Goal: Information Seeking & Learning: Learn about a topic

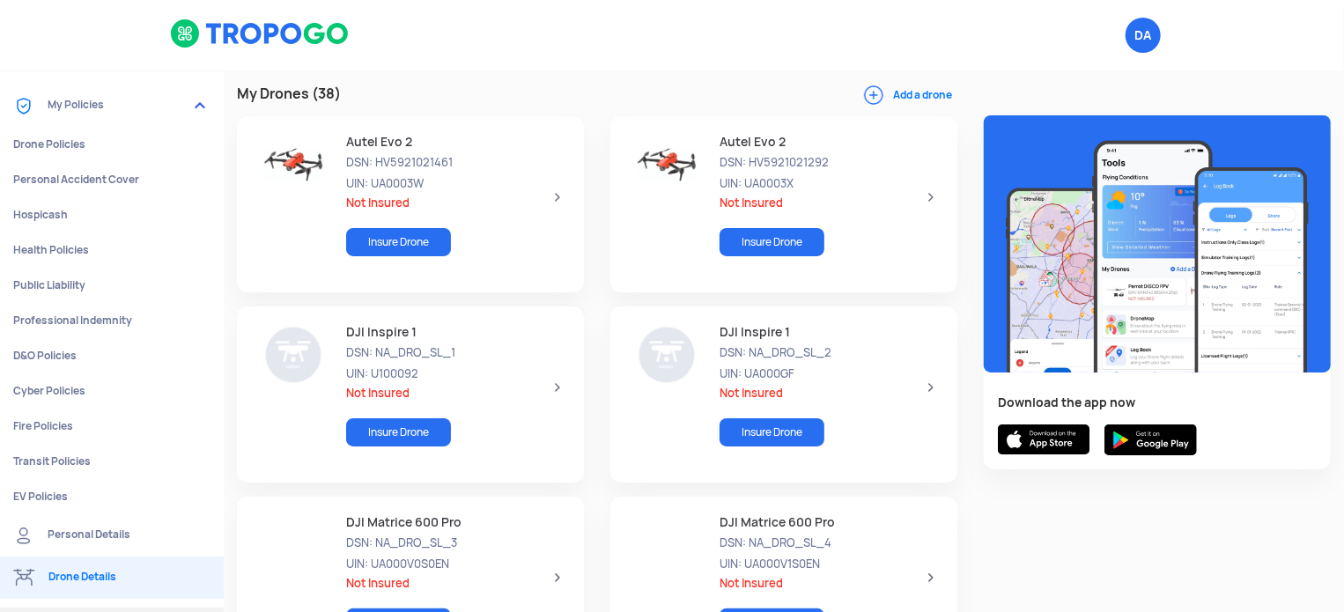
scroll to position [603, 0]
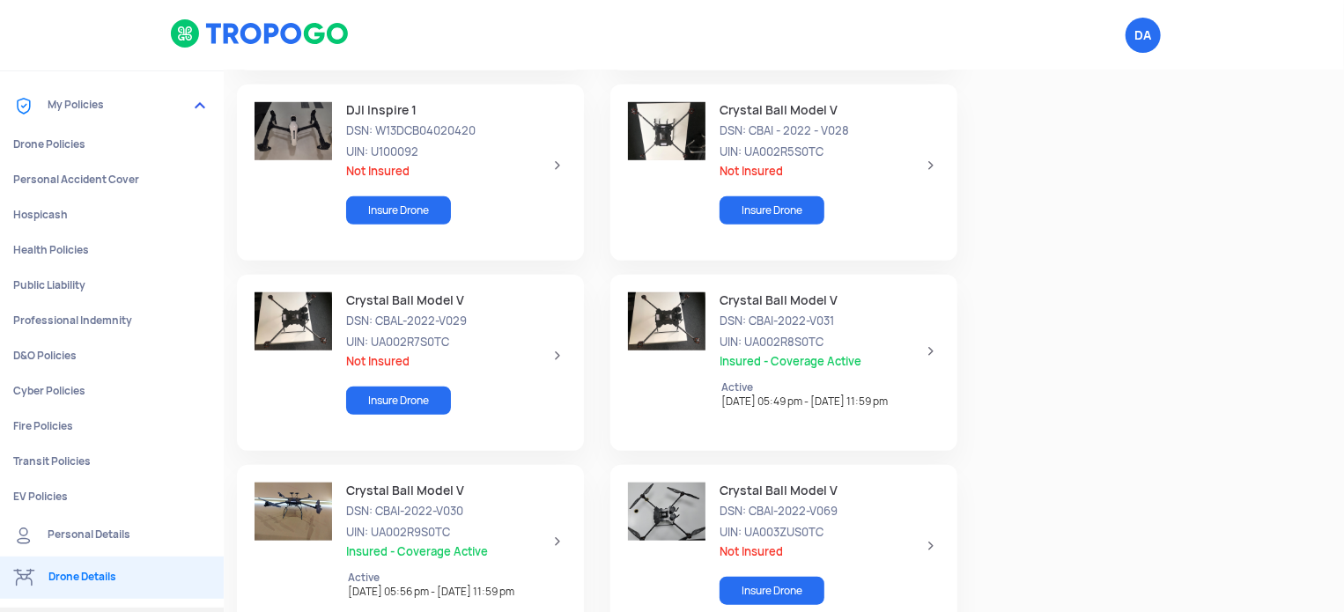
click at [533, 328] on span "DSN: CBAL-2022-V029" at bounding box center [449, 322] width 206 height 17
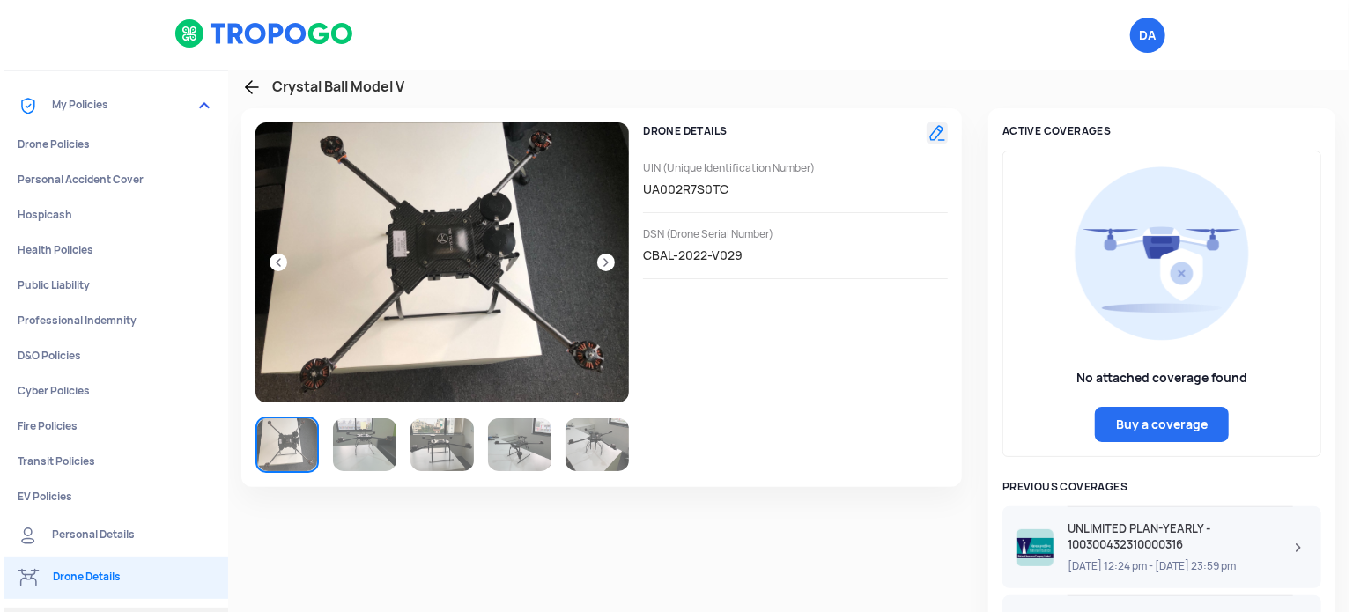
scroll to position [0, 0]
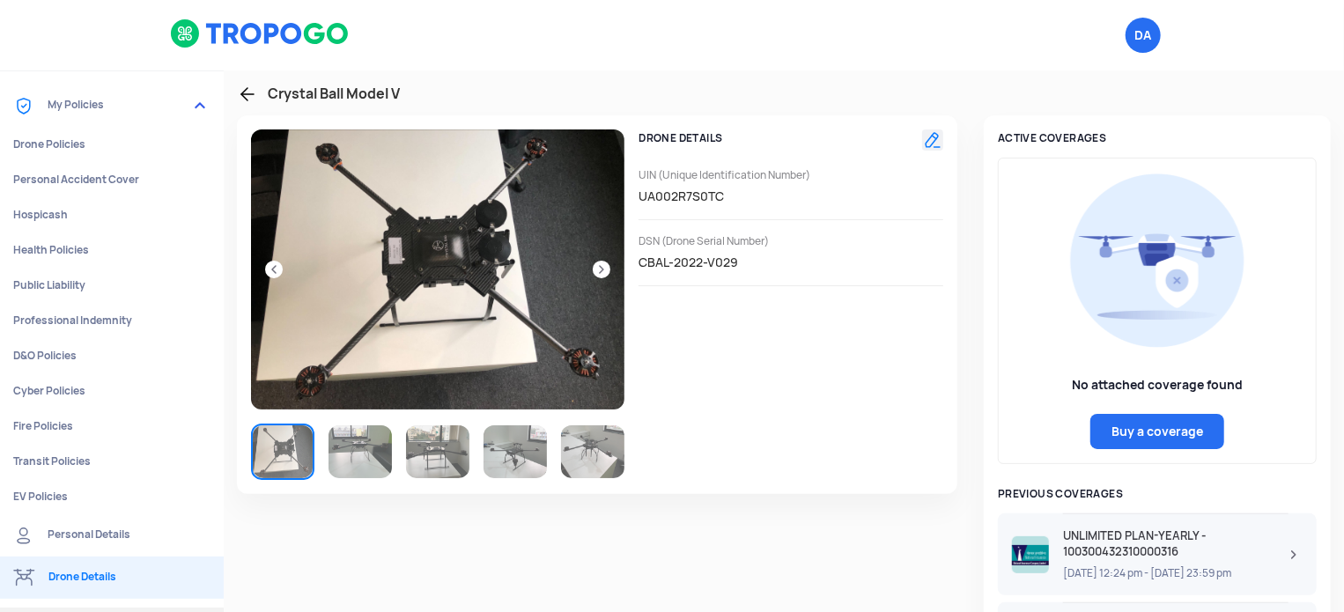
click at [351, 447] on img at bounding box center [360, 452] width 63 height 53
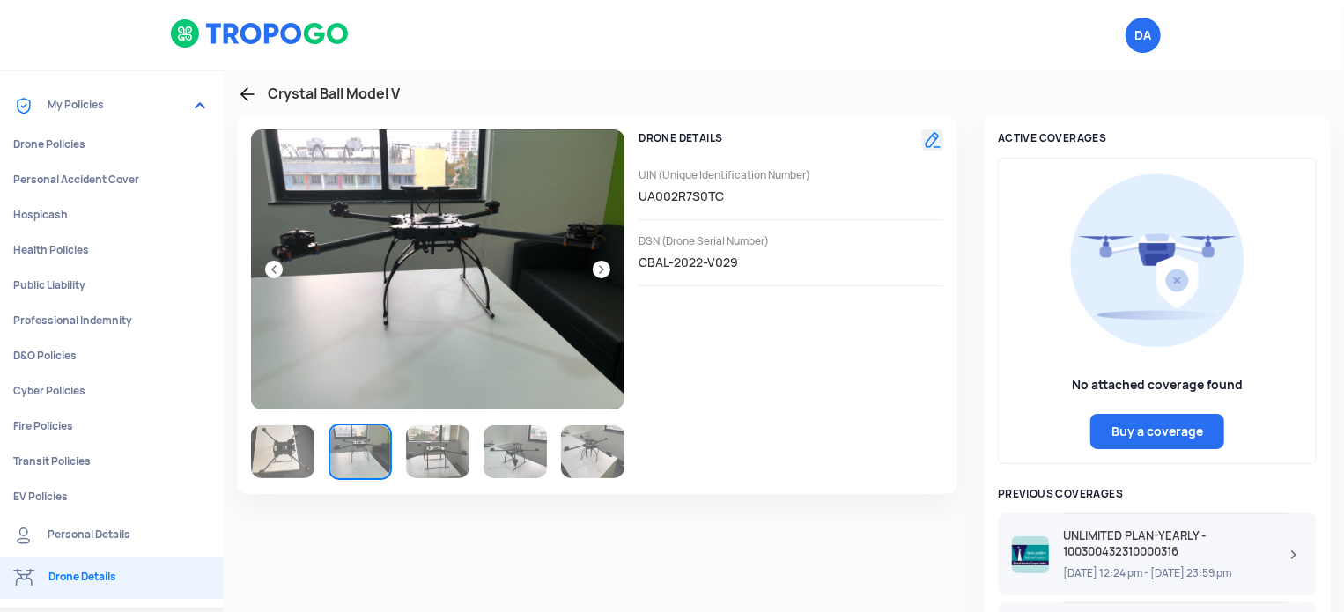
click at [418, 447] on img at bounding box center [437, 452] width 63 height 53
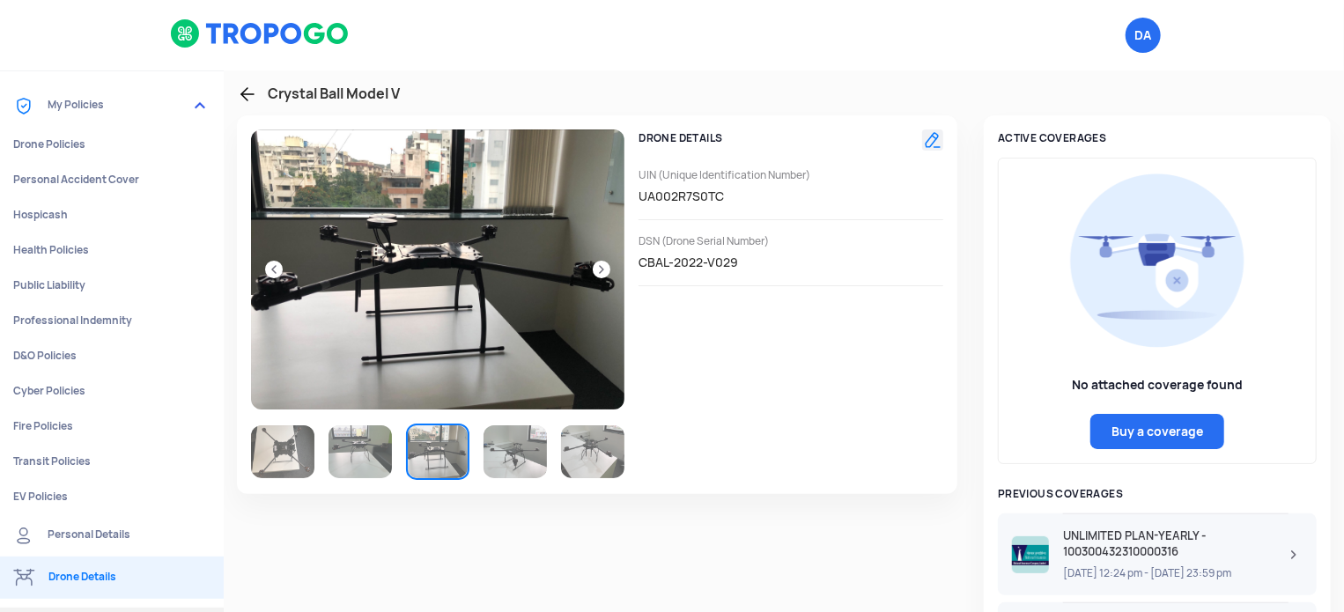
click at [507, 450] on img at bounding box center [515, 452] width 63 height 53
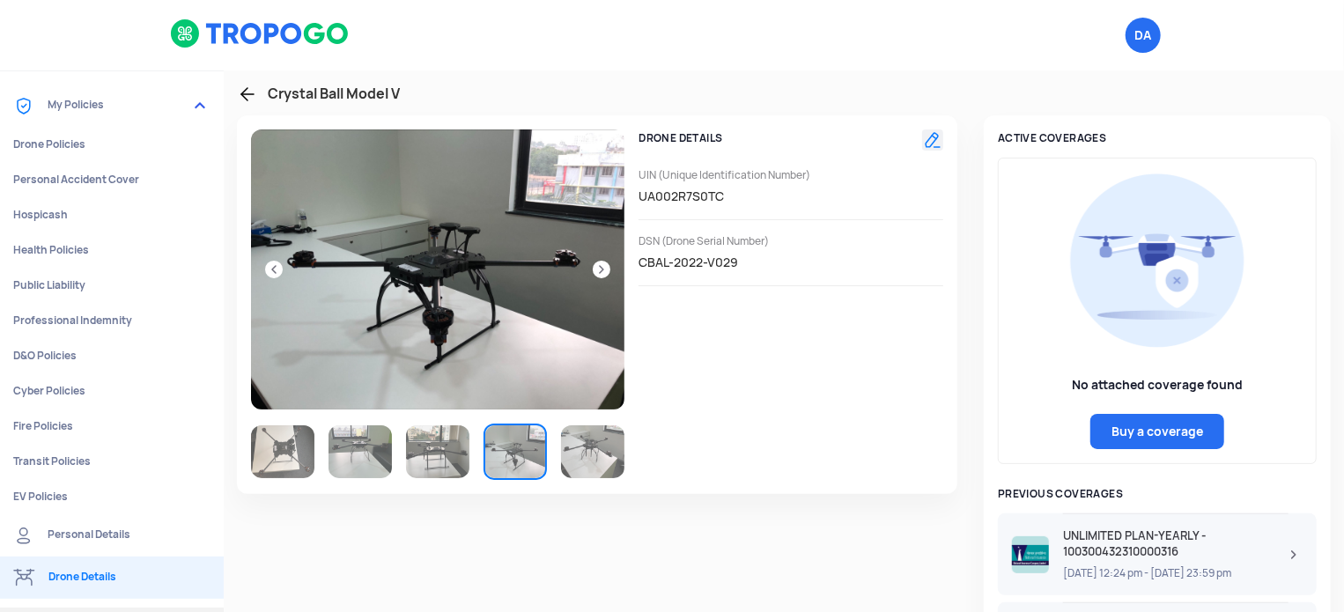
click at [599, 451] on img at bounding box center [592, 452] width 63 height 53
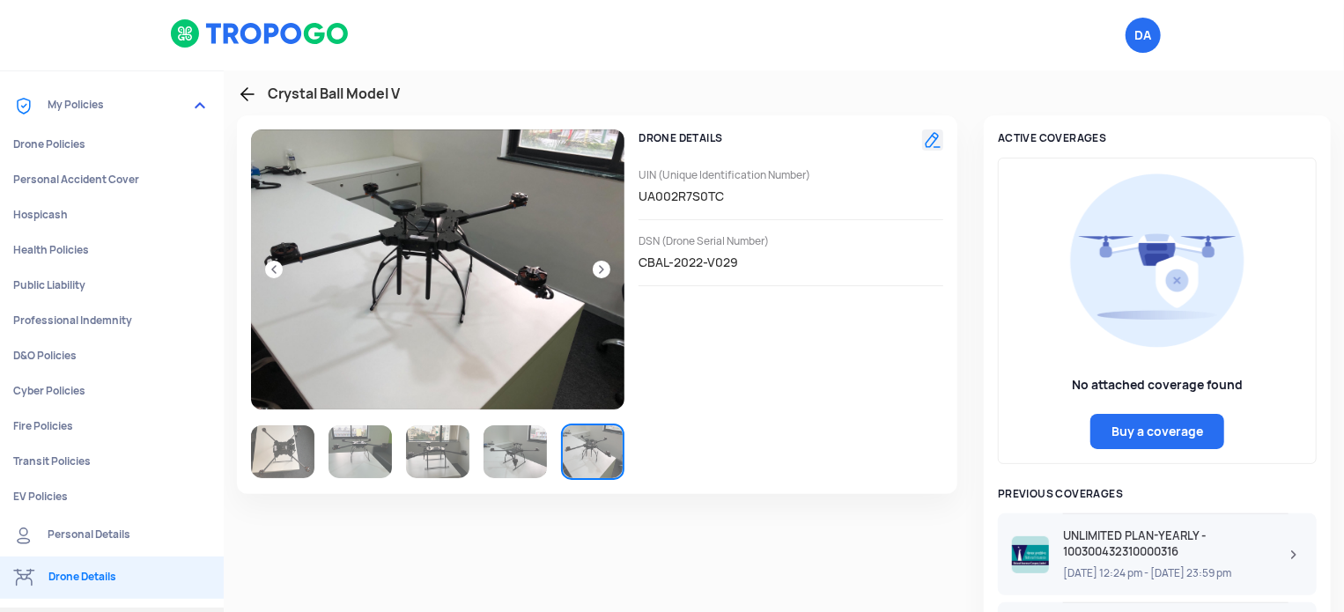
click at [282, 457] on img at bounding box center [282, 452] width 63 height 53
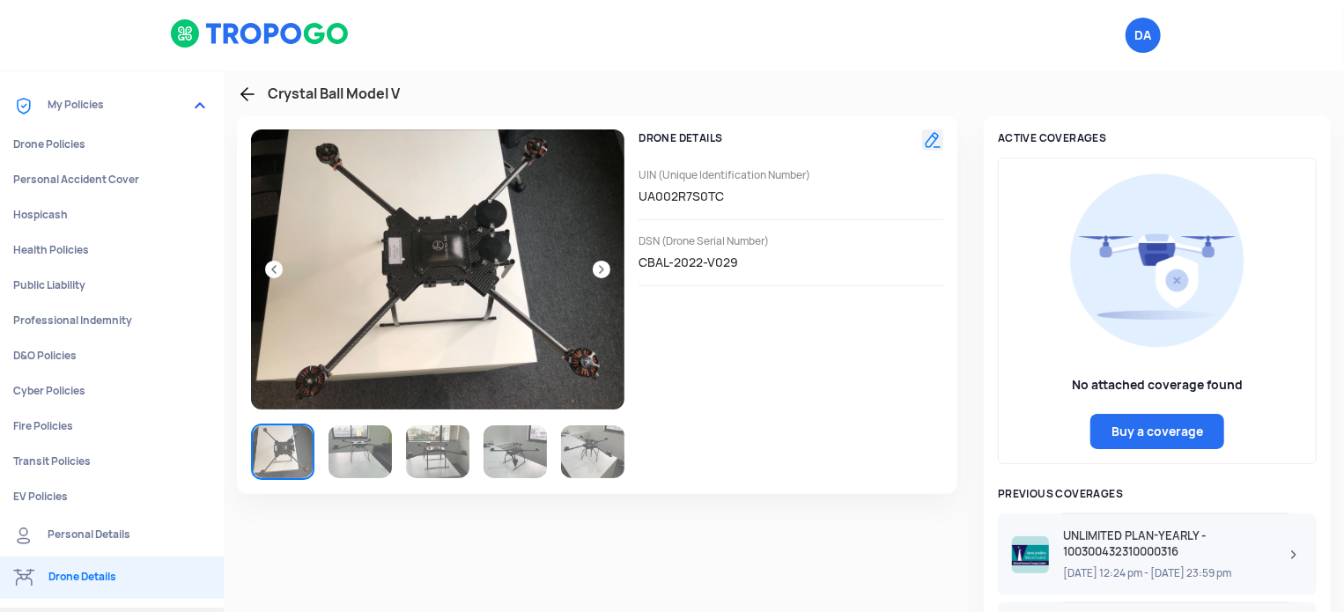
click at [352, 457] on img at bounding box center [360, 452] width 63 height 53
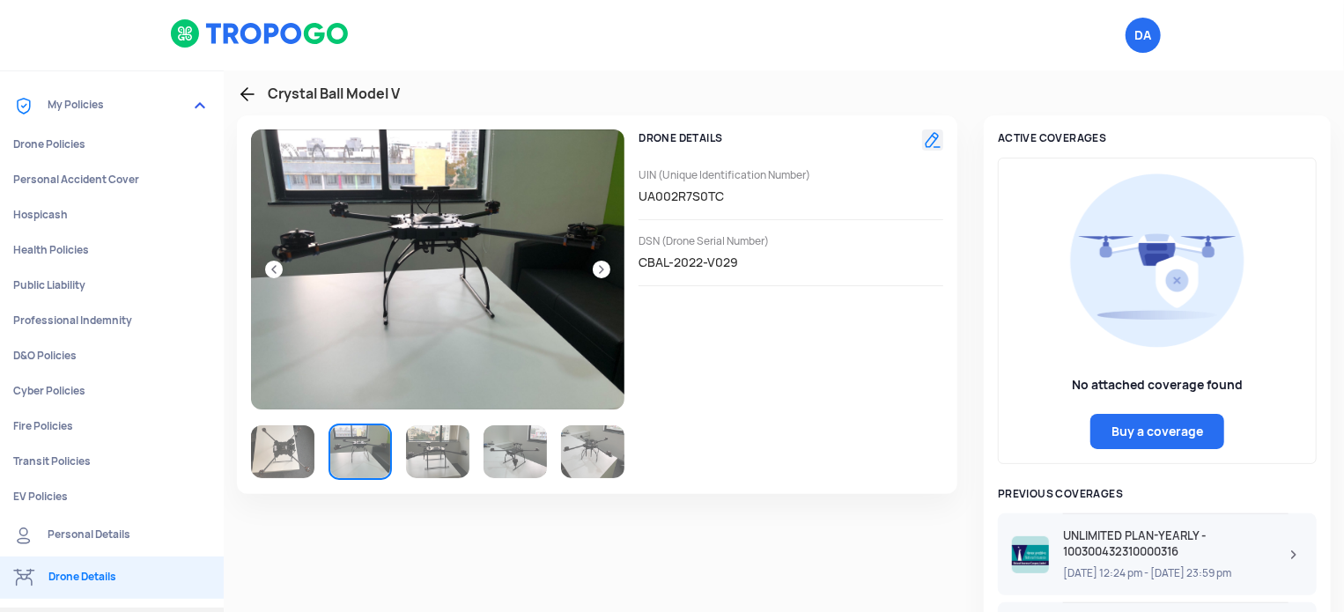
click at [427, 455] on img at bounding box center [437, 452] width 63 height 53
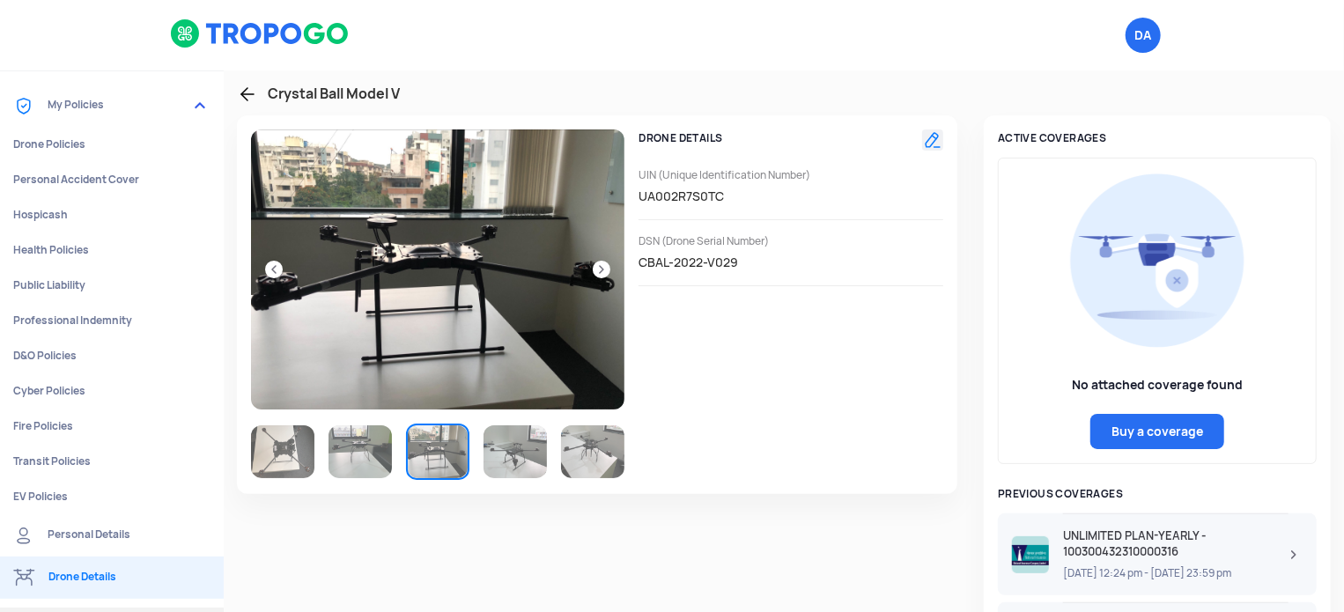
click at [514, 455] on img at bounding box center [515, 452] width 63 height 53
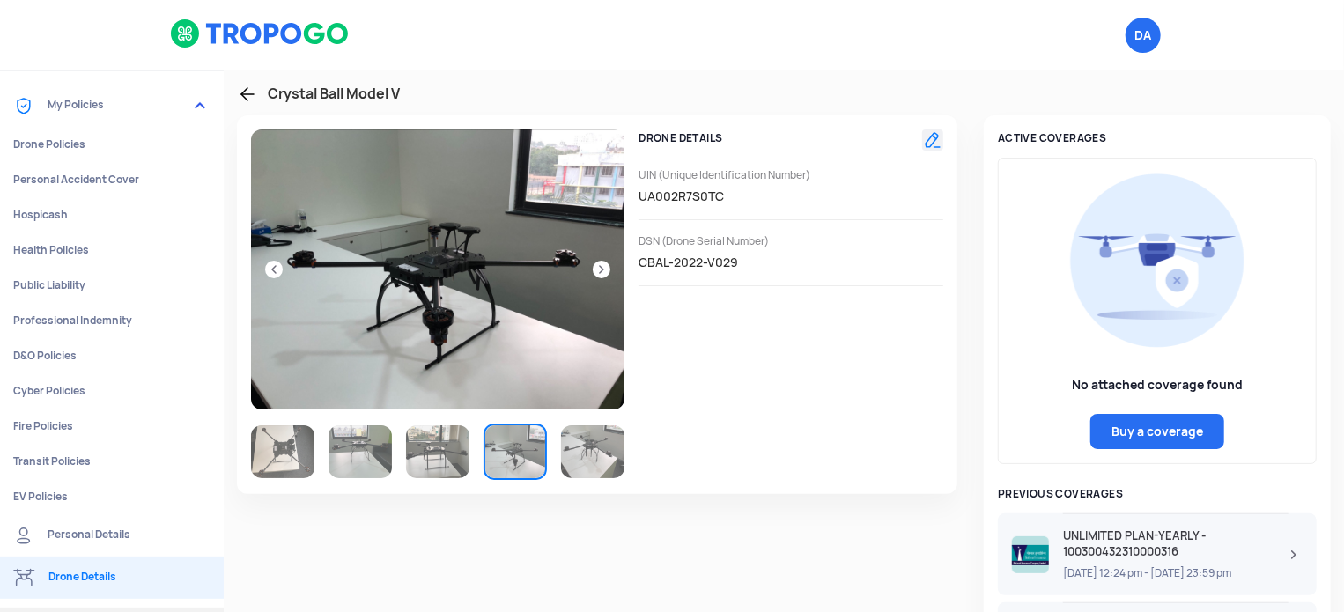
click at [616, 457] on img at bounding box center [592, 452] width 63 height 53
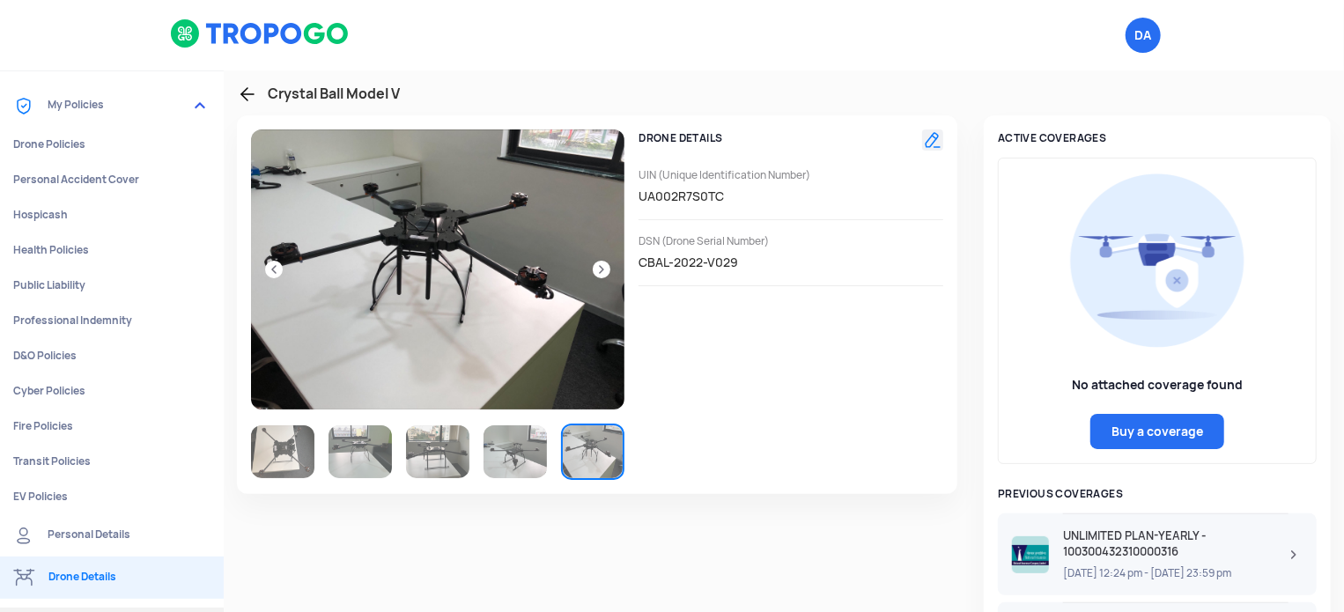
click at [298, 436] on img at bounding box center [282, 452] width 63 height 53
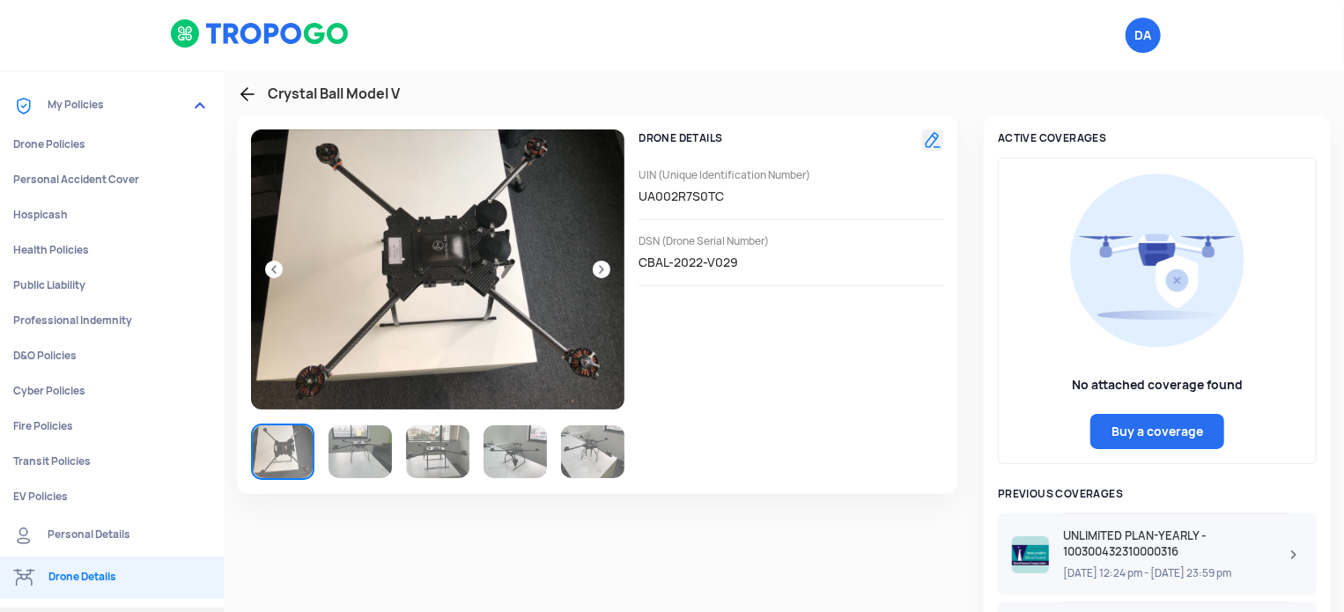
click at [1159, 433] on link "Buy a coverage" at bounding box center [1158, 431] width 134 height 35
select select "1000000"
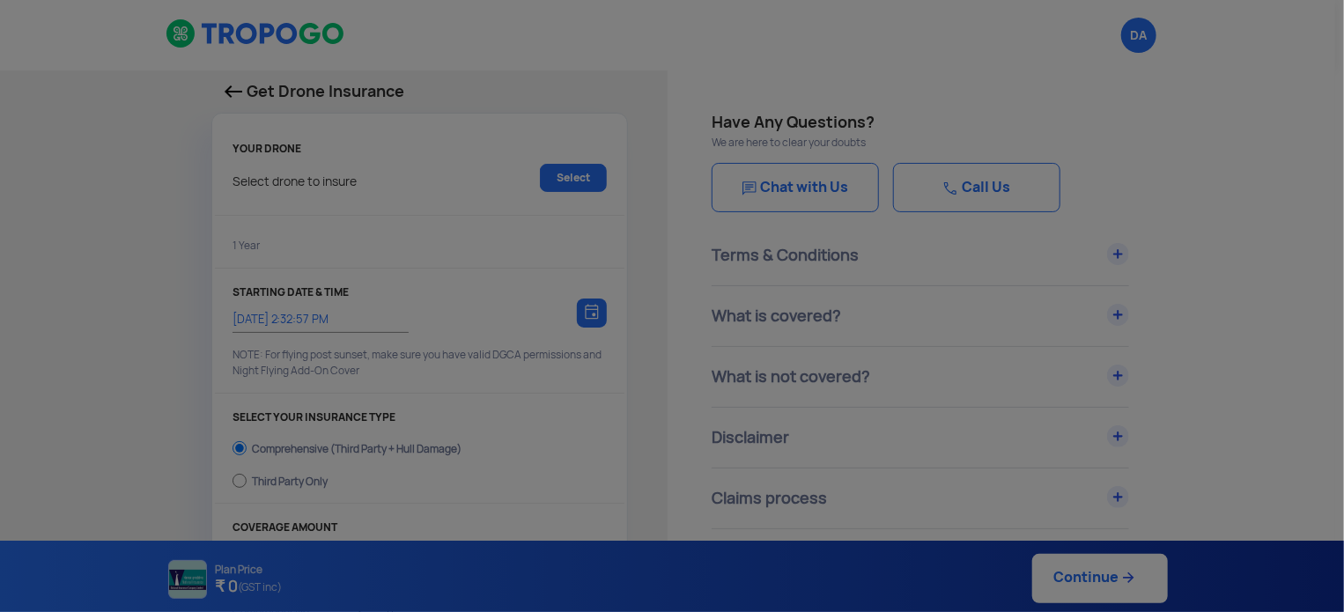
type input "18/8/2025, 2:42:00 PM"
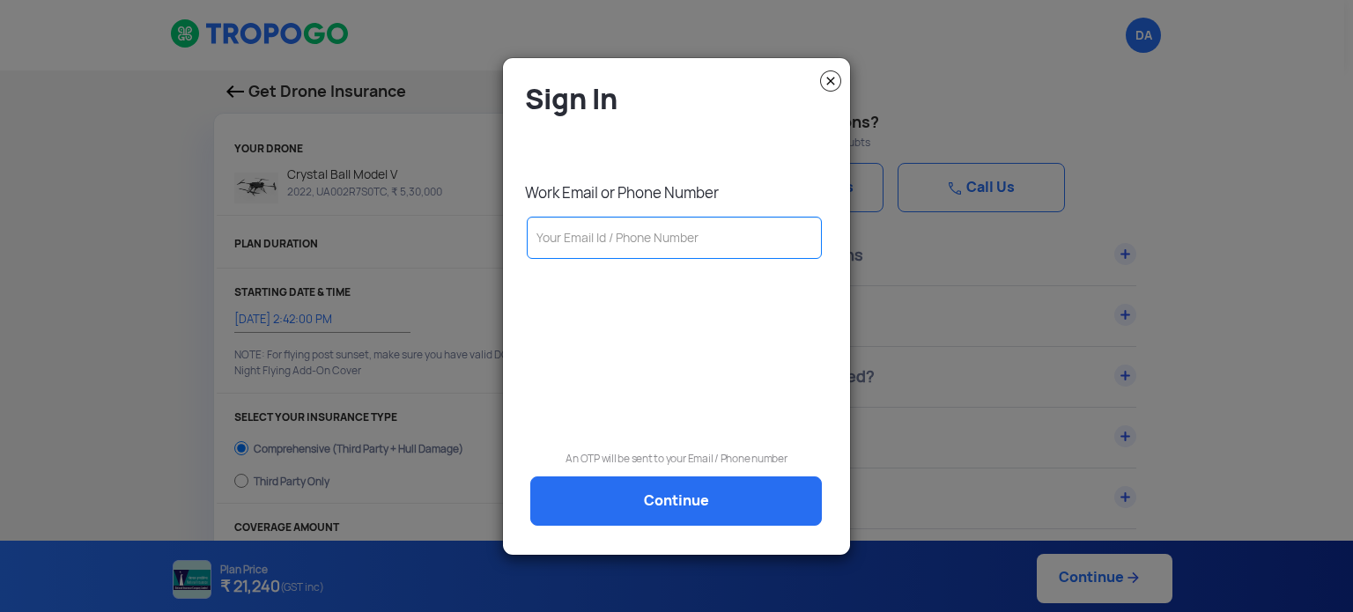
click at [832, 77] on img at bounding box center [830, 80] width 21 height 21
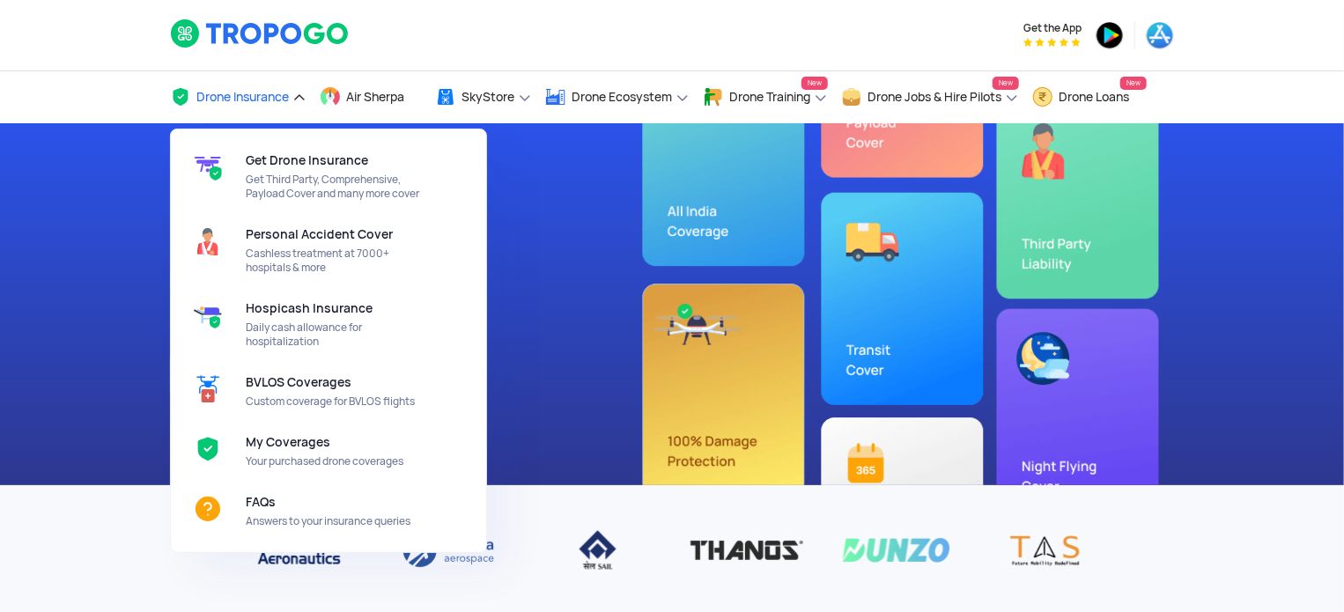
click at [240, 96] on span "Drone Insurance" at bounding box center [242, 97] width 93 height 14
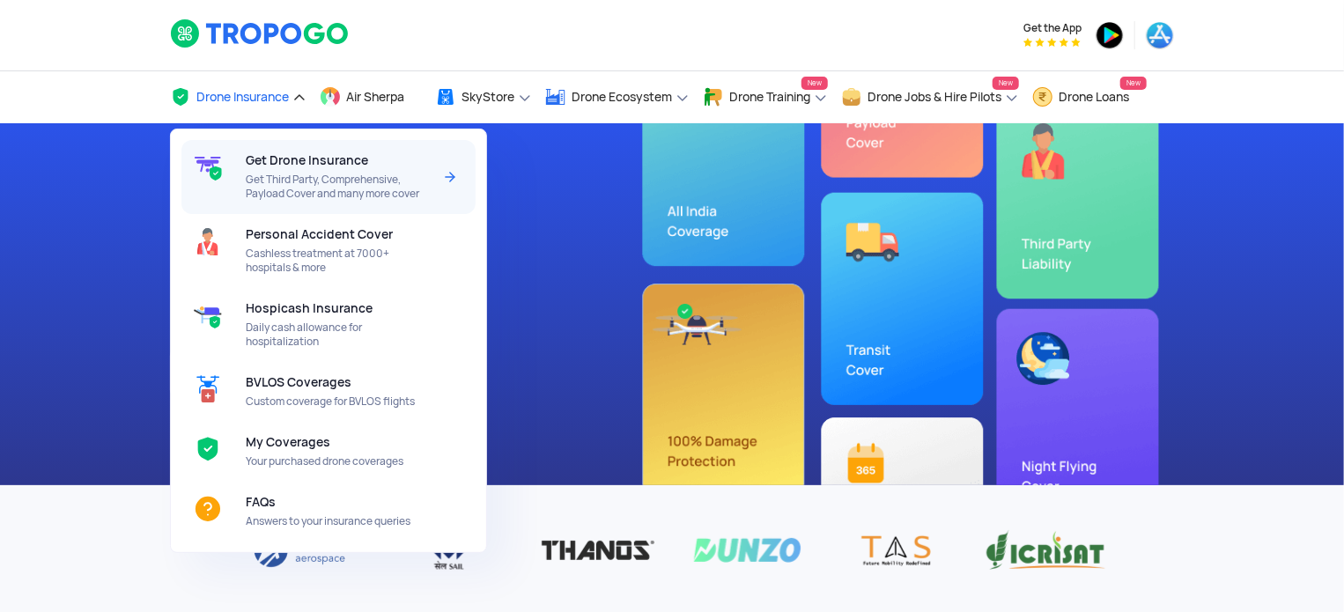
click at [305, 155] on span "Get Drone Insurance" at bounding box center [307, 160] width 122 height 14
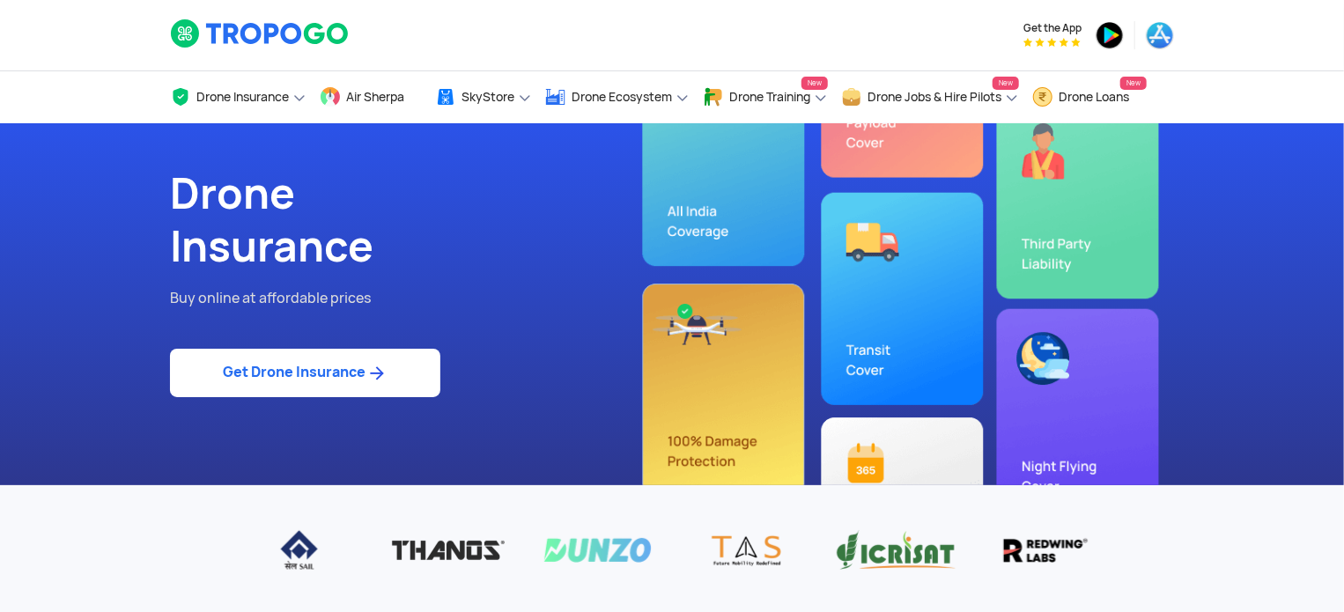
click at [322, 376] on link "Get Drone Insurance" at bounding box center [305, 373] width 270 height 48
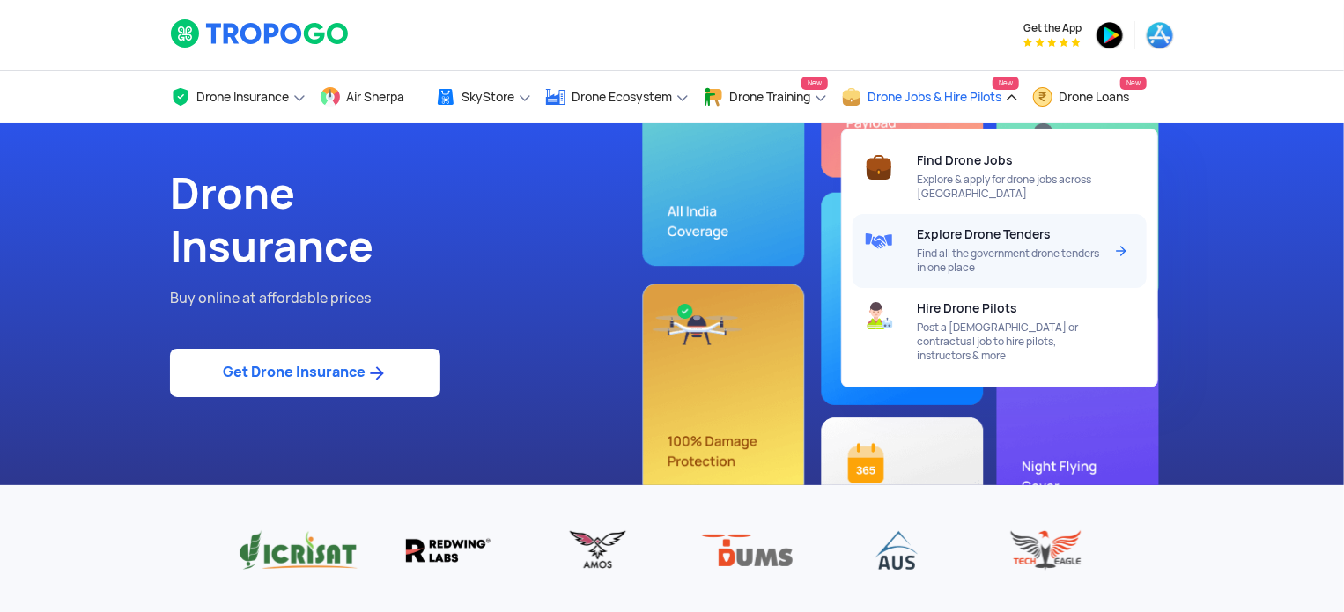
click at [976, 232] on span "Explore Drone Tenders" at bounding box center [984, 234] width 134 height 14
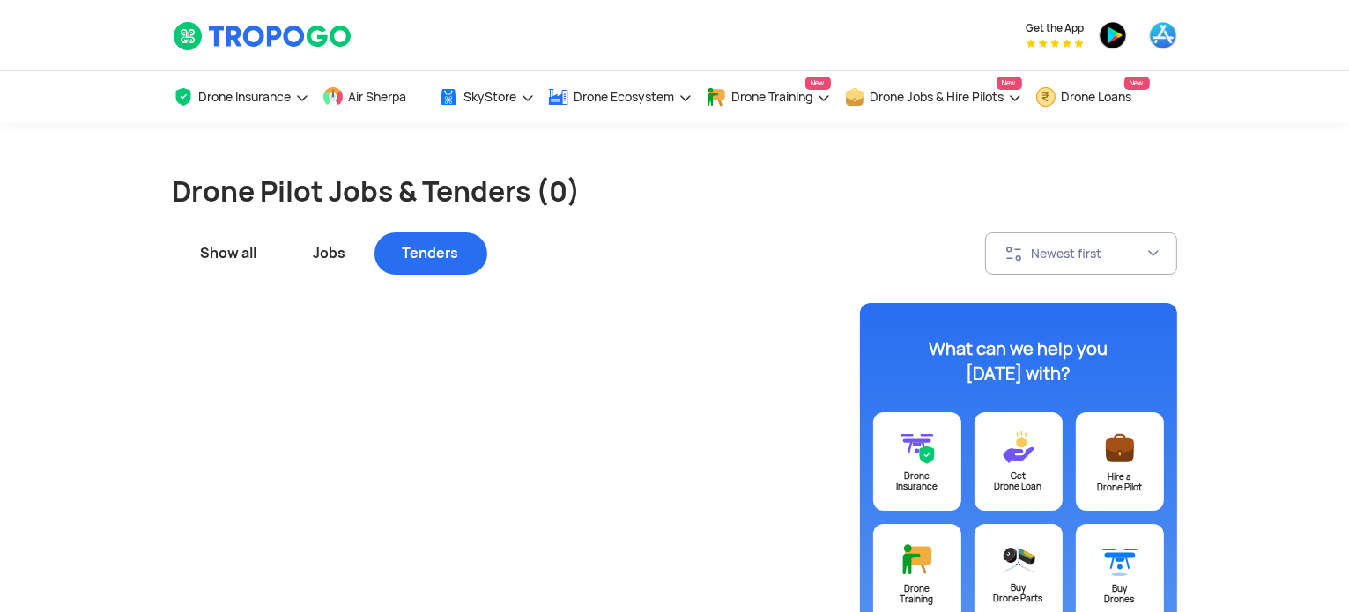
click at [328, 258] on div "Jobs" at bounding box center [329, 254] width 89 height 42
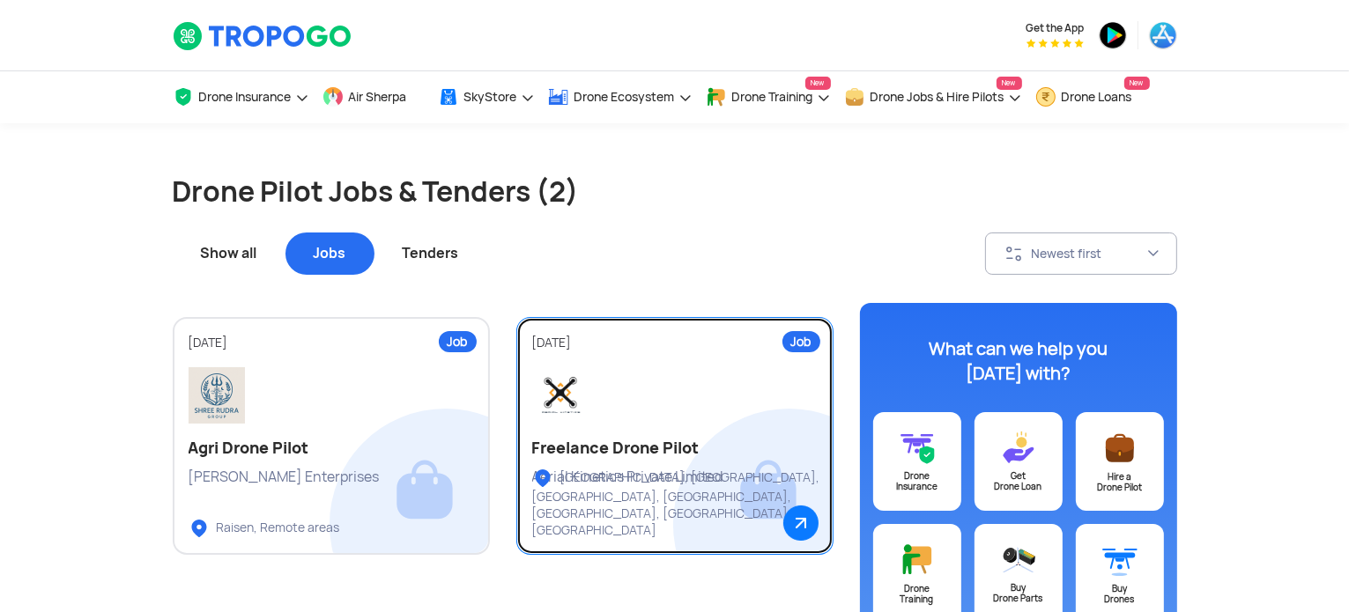
click at [714, 389] on div at bounding box center [674, 395] width 285 height 56
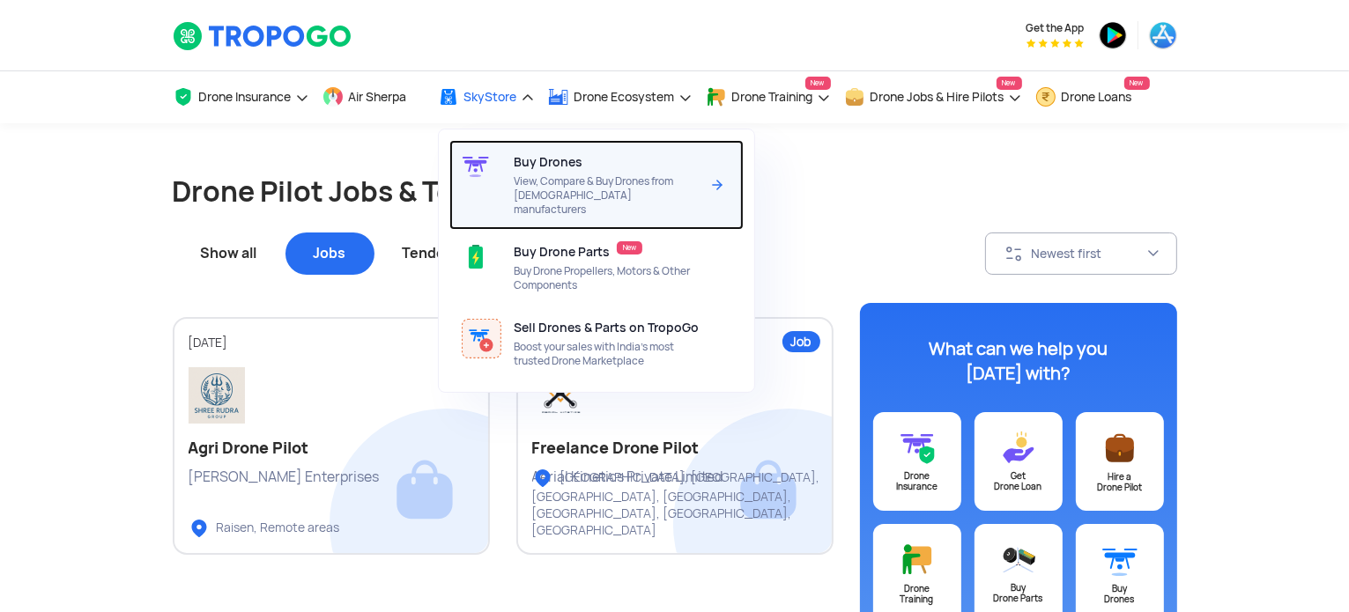
click at [540, 166] on span "Buy Drones" at bounding box center [548, 162] width 69 height 14
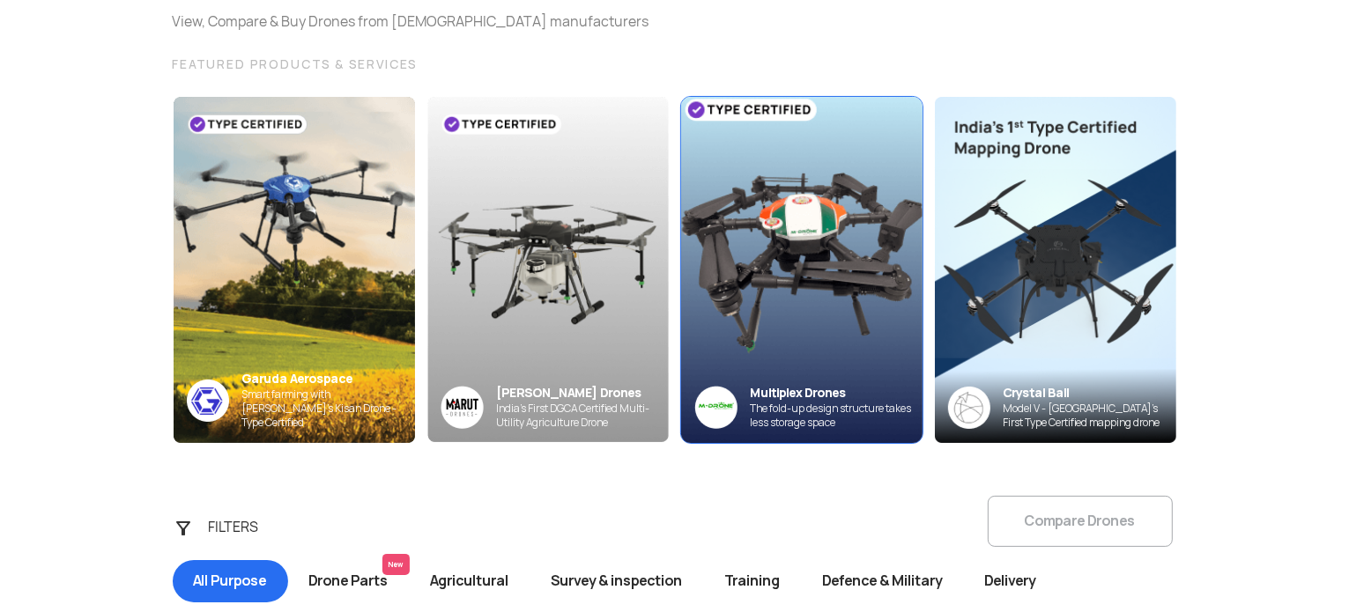
scroll to position [176, 0]
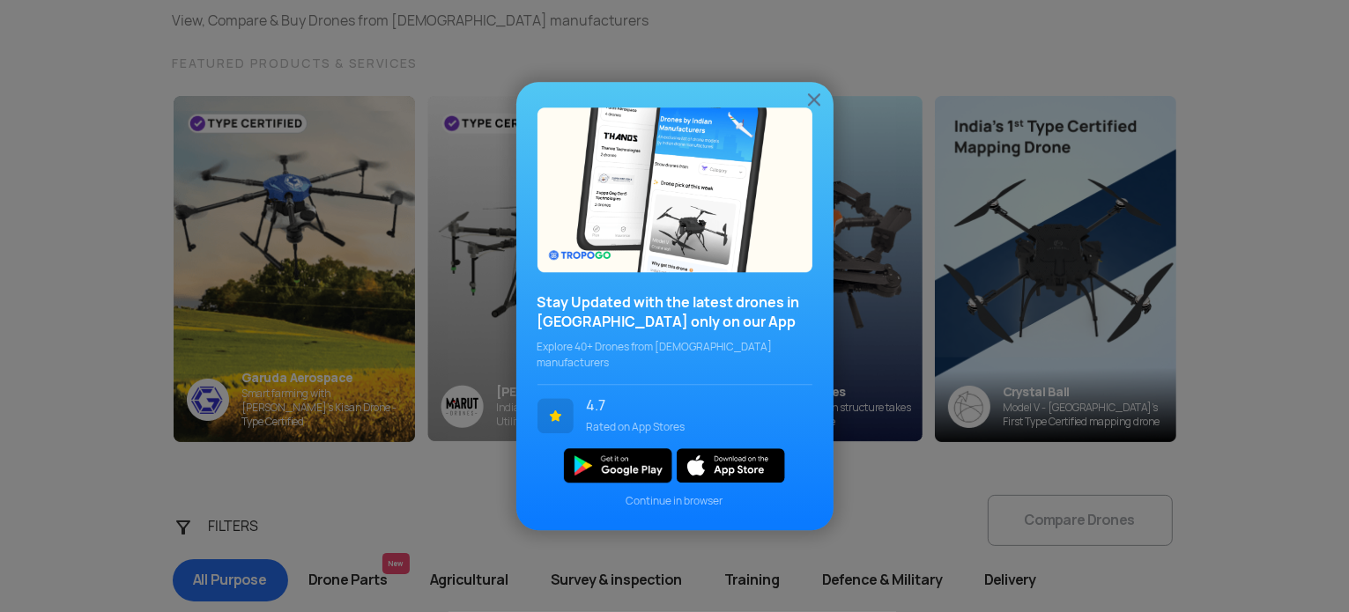
click at [826, 108] on div "Stay Updated with the latest drones in India only on our App Explore 40+ Drones…" at bounding box center [674, 306] width 317 height 448
click at [816, 101] on img at bounding box center [813, 99] width 21 height 21
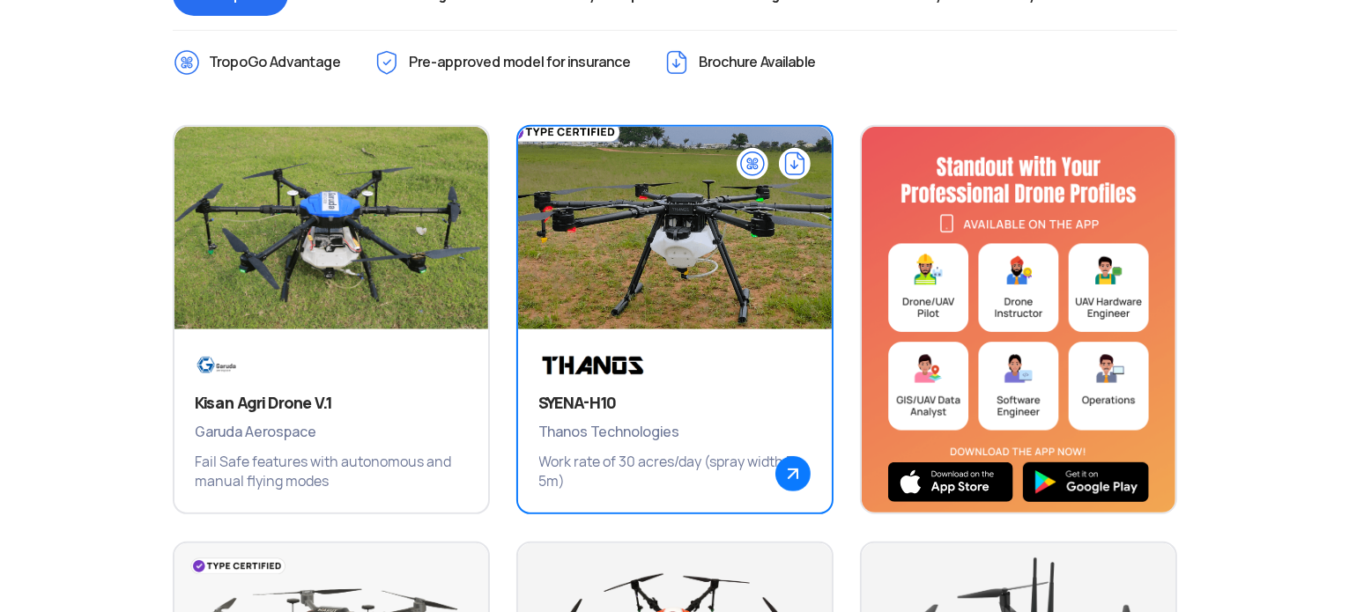
scroll to position [793, 0]
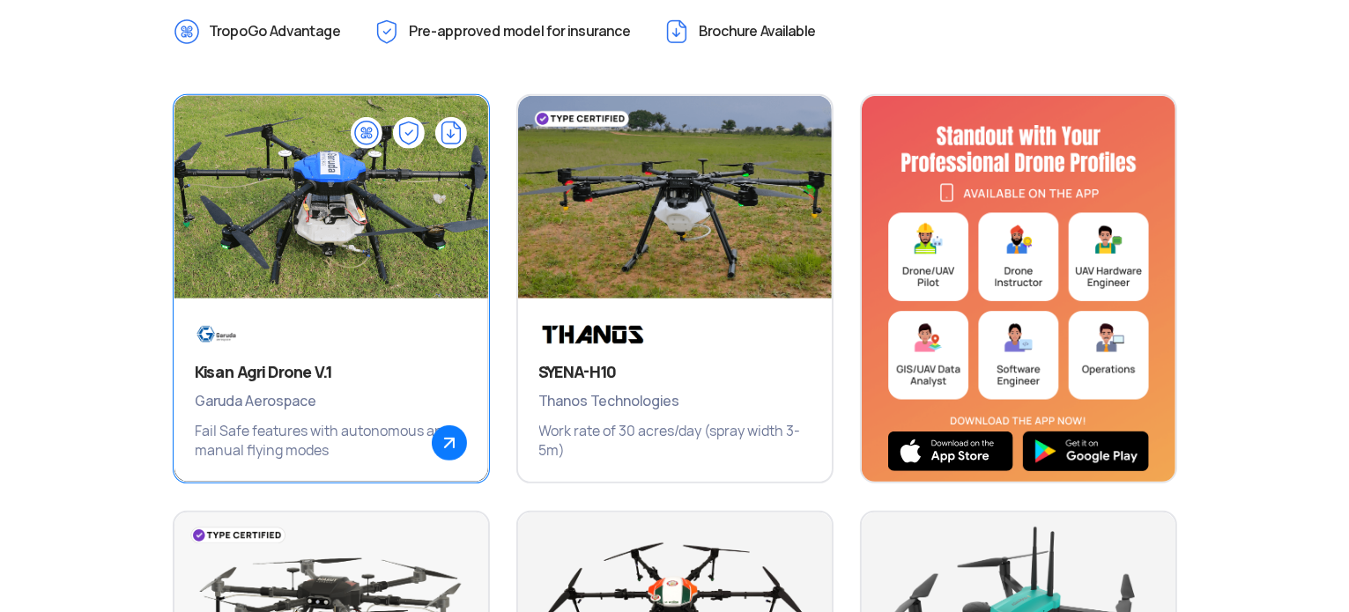
click at [325, 250] on img at bounding box center [331, 206] width 376 height 264
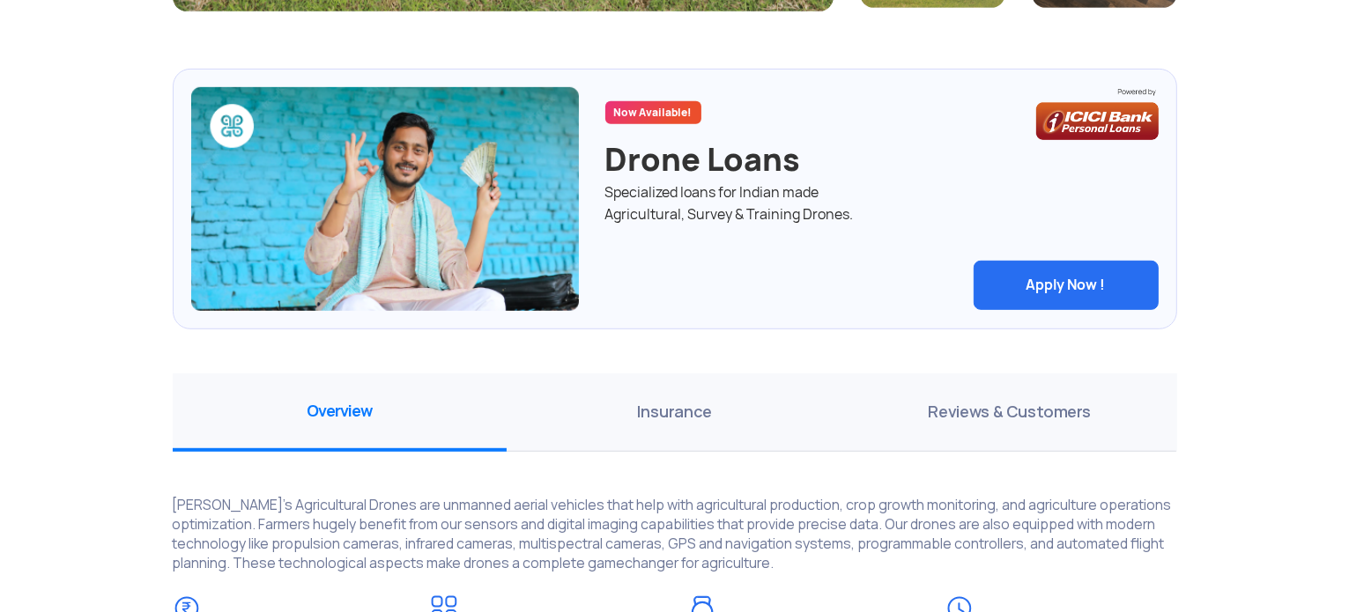
scroll to position [969, 0]
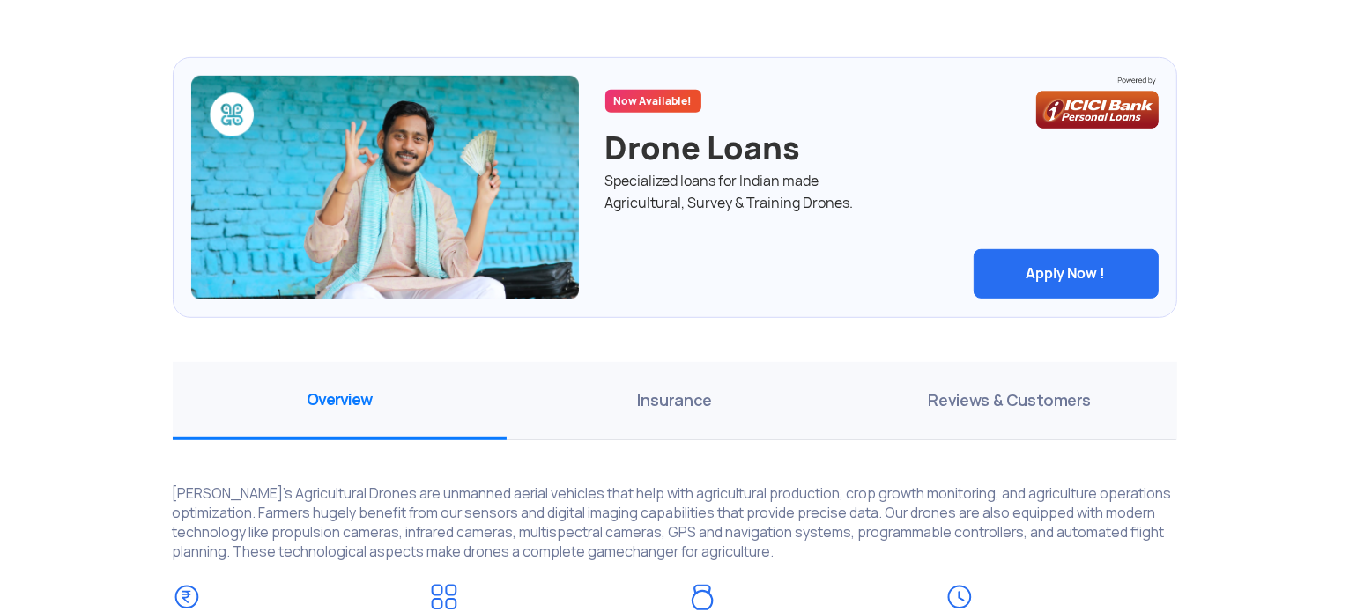
click at [1063, 270] on button "Apply Now !" at bounding box center [1066, 273] width 185 height 49
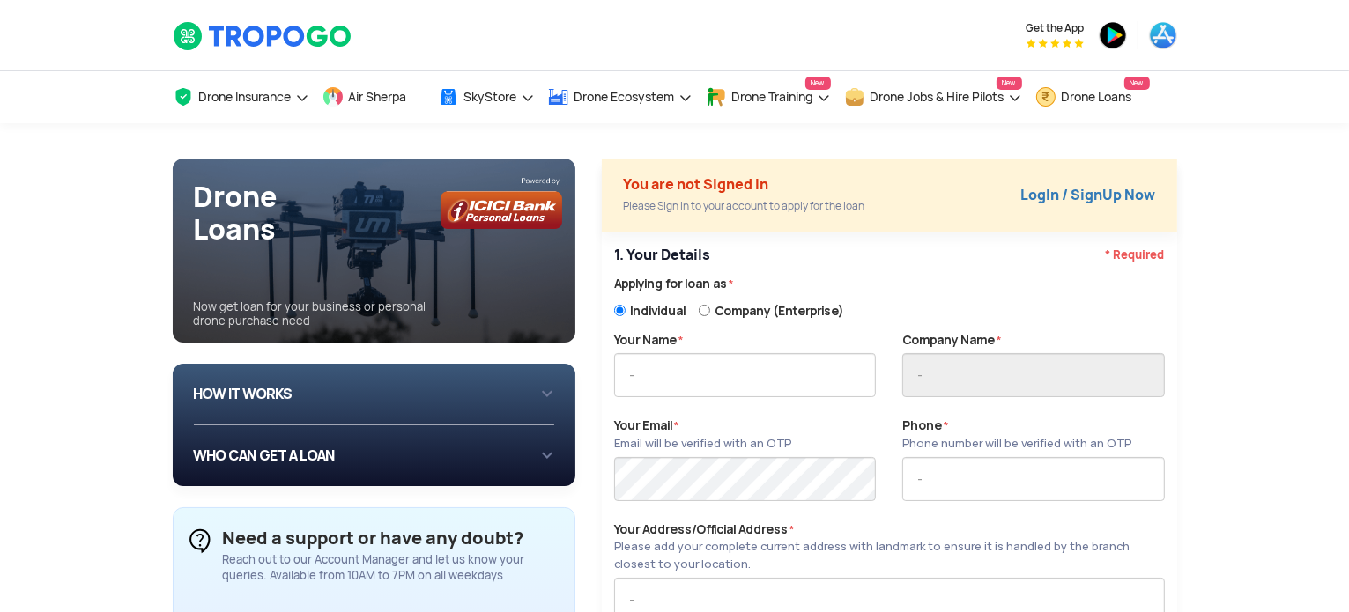
click at [544, 389] on div "HOW IT WORKS 1 Login/Create you account with your email or phone number 2 Fill …" at bounding box center [374, 394] width 361 height 33
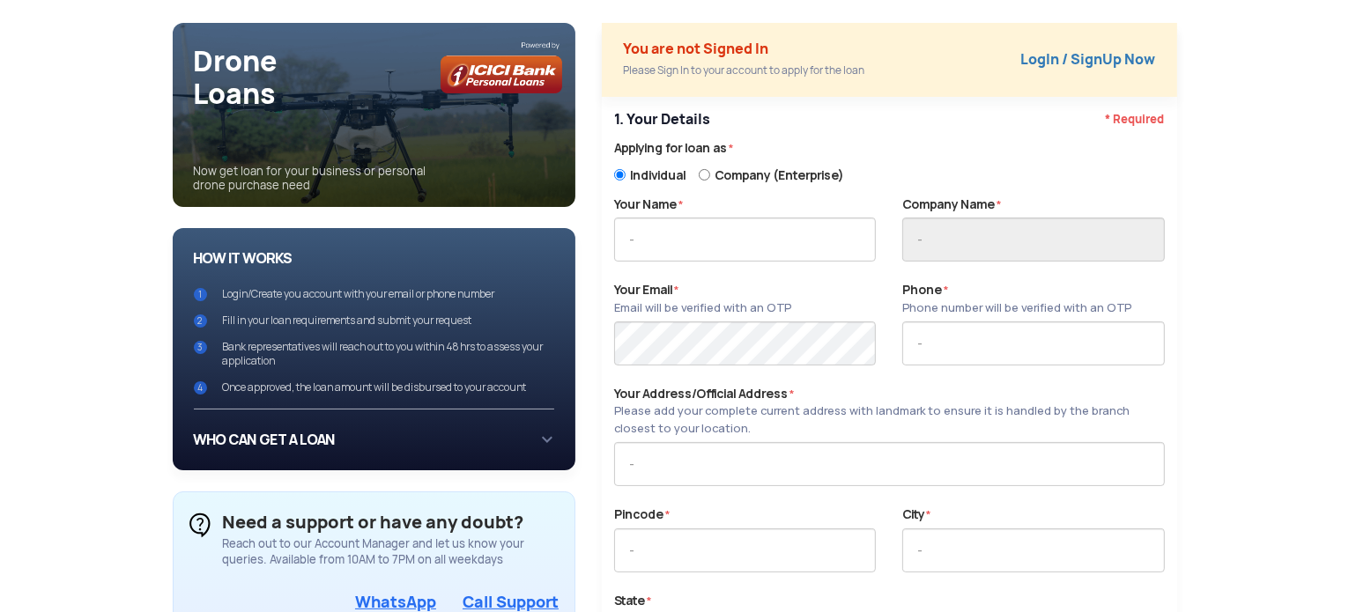
scroll to position [176, 0]
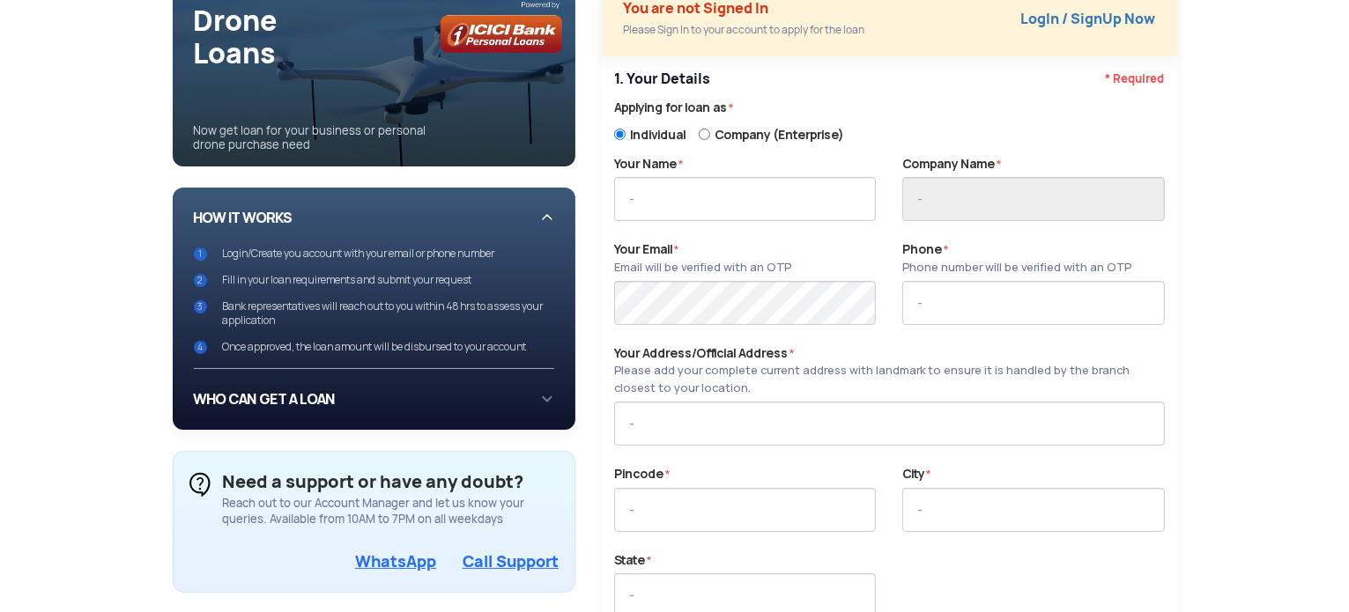
click at [547, 395] on div "WHO CAN GET A LOAN If you are an individual looking to: Buy drone for personal …" at bounding box center [374, 399] width 361 height 61
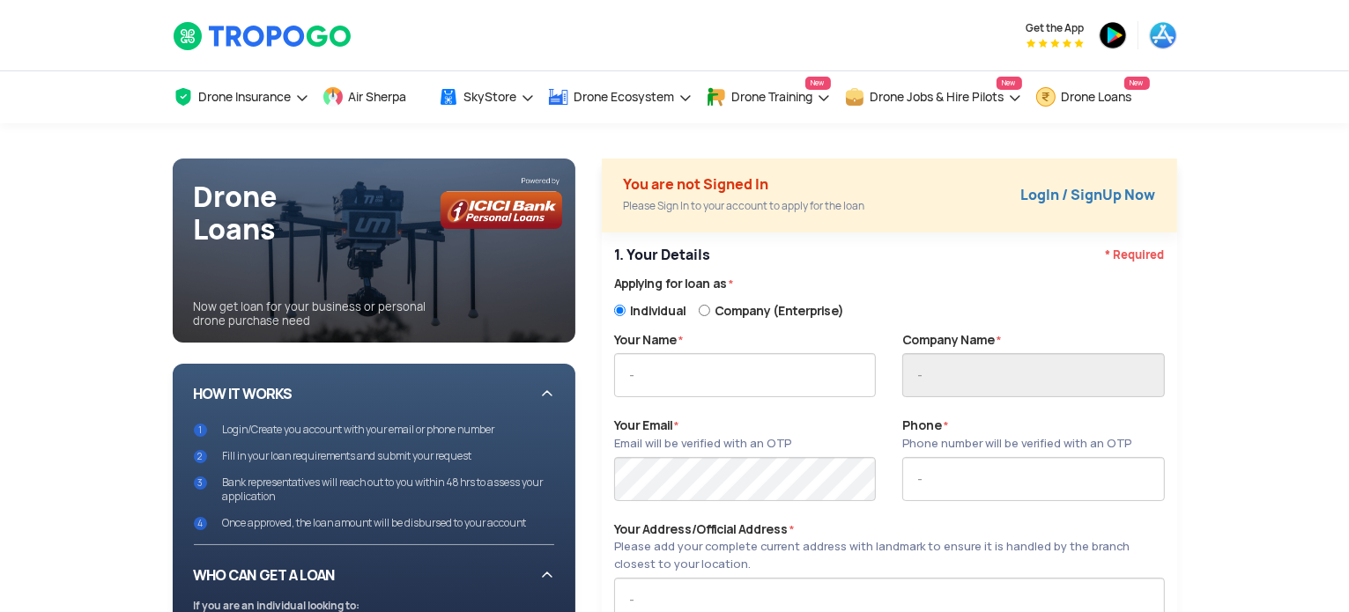
scroll to position [0, 0]
